Goal: Transaction & Acquisition: Book appointment/travel/reservation

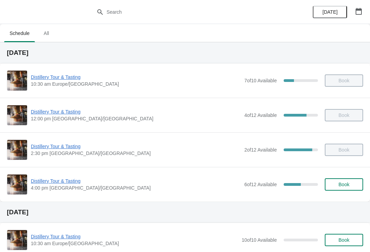
click at [369, 11] on div "[DATE]" at bounding box center [337, 12] width 65 height 24
click at [359, 13] on icon "button" at bounding box center [358, 11] width 7 height 7
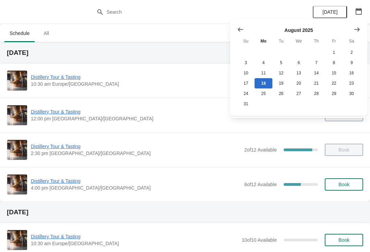
click at [358, 30] on icon "Show next month, September 2025" at bounding box center [356, 29] width 5 height 4
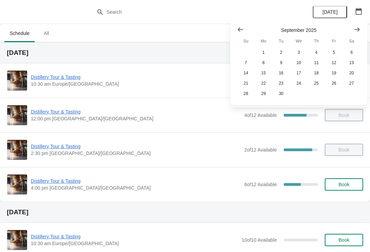
click at [358, 31] on icon "Show next month, October 2025" at bounding box center [356, 29] width 7 height 7
click at [355, 50] on button "4" at bounding box center [351, 52] width 17 height 10
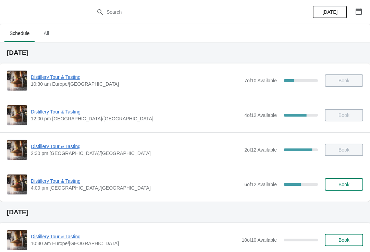
click at [360, 12] on icon "button" at bounding box center [358, 11] width 7 height 7
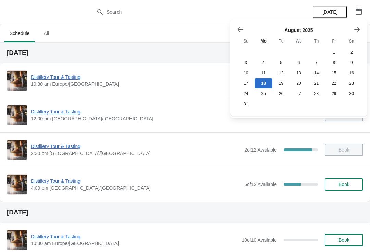
click at [355, 28] on icon "Show next month, September 2025" at bounding box center [356, 29] width 7 height 7
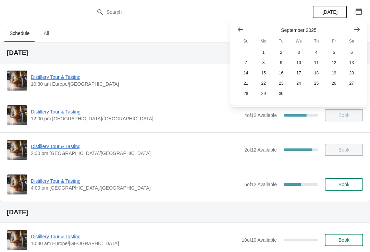
click at [362, 28] on button "Show next month, October 2025" at bounding box center [356, 29] width 12 height 12
click at [359, 53] on button "4" at bounding box center [351, 52] width 17 height 10
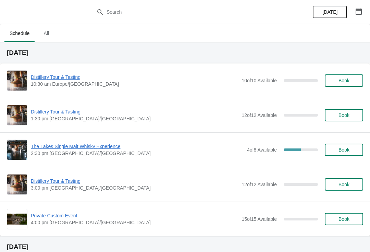
click at [345, 221] on span "Book" at bounding box center [343, 218] width 11 height 5
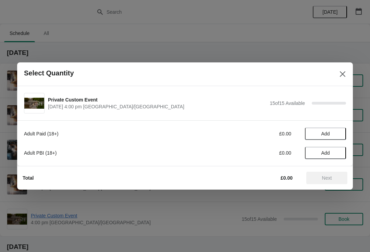
click at [330, 155] on span "Add" at bounding box center [325, 152] width 9 height 5
click at [334, 154] on icon at bounding box center [336, 152] width 7 height 7
click at [336, 153] on icon at bounding box center [336, 152] width 7 height 7
click at [338, 155] on icon at bounding box center [336, 152] width 7 height 7
click at [339, 156] on icon at bounding box center [336, 152] width 7 height 7
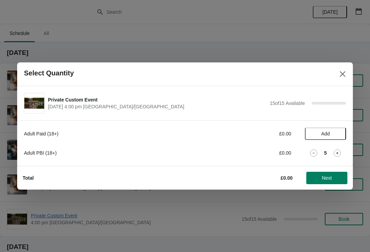
click at [339, 154] on icon at bounding box center [336, 152] width 7 height 7
click at [339, 155] on icon at bounding box center [336, 152] width 7 height 7
click at [339, 151] on icon at bounding box center [336, 152] width 7 height 7
click at [340, 152] on icon at bounding box center [336, 152] width 7 height 7
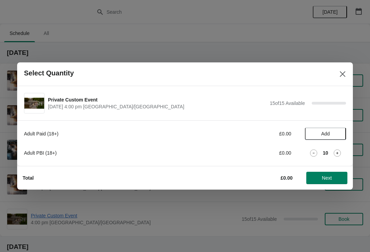
click at [339, 154] on icon at bounding box center [336, 152] width 7 height 7
click at [338, 153] on icon at bounding box center [336, 152] width 7 height 7
click at [339, 153] on icon at bounding box center [336, 152] width 7 height 7
click at [339, 156] on icon at bounding box center [336, 152] width 7 height 7
click at [336, 155] on icon at bounding box center [336, 152] width 7 height 7
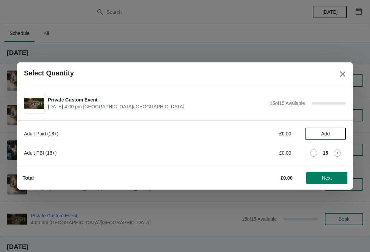
click at [327, 178] on span "Next" at bounding box center [327, 177] width 10 height 5
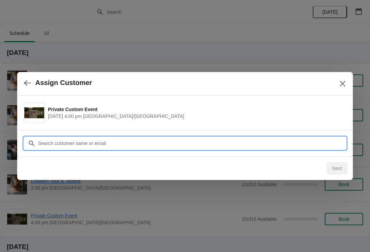
click at [126, 143] on input "Customer" at bounding box center [192, 143] width 308 height 12
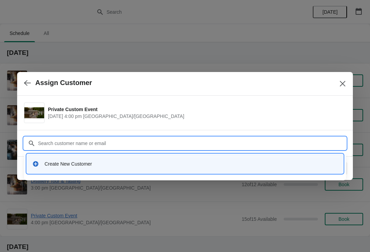
click at [82, 163] on div "Create New Customer" at bounding box center [190, 163] width 293 height 7
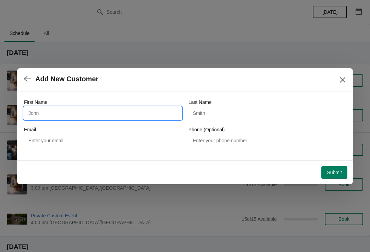
click at [92, 115] on input "First Name" at bounding box center [102, 113] width 157 height 12
type input "[PERSON_NAME]"
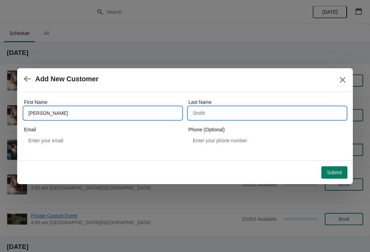
click at [259, 114] on input "Last Name" at bounding box center [266, 113] width 157 height 12
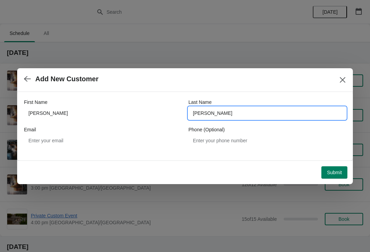
type input "[PERSON_NAME]"
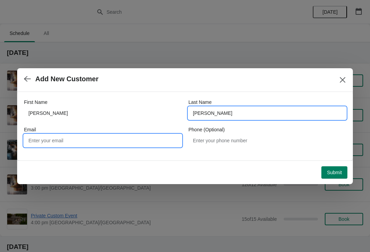
click at [88, 142] on input "Email" at bounding box center [102, 140] width 157 height 12
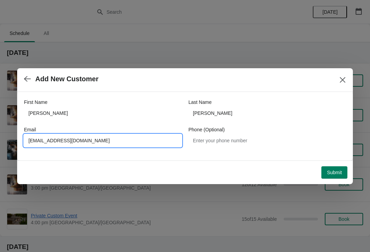
type input "[EMAIL_ADDRESS][DOMAIN_NAME]"
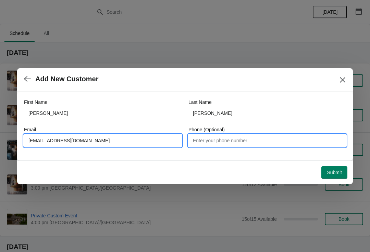
click at [246, 142] on input "Phone (Optional)" at bounding box center [266, 140] width 157 height 12
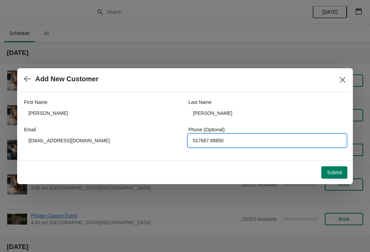
type input "017687 88850"
click at [336, 172] on span "Submit" at bounding box center [333, 171] width 15 height 5
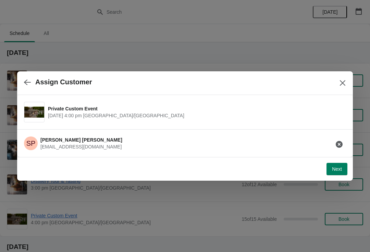
click at [334, 174] on button "Next" at bounding box center [336, 169] width 21 height 12
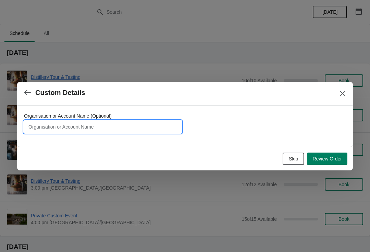
click at [54, 129] on input "Organisation or Account Name (Optional)" at bounding box center [102, 126] width 157 height 12
type input "[PERSON_NAME] - Distillery Tour & Tasting 15 x people"
click at [331, 159] on span "Review Order" at bounding box center [326, 158] width 29 height 5
